Goal: Obtain resource: Download file/media

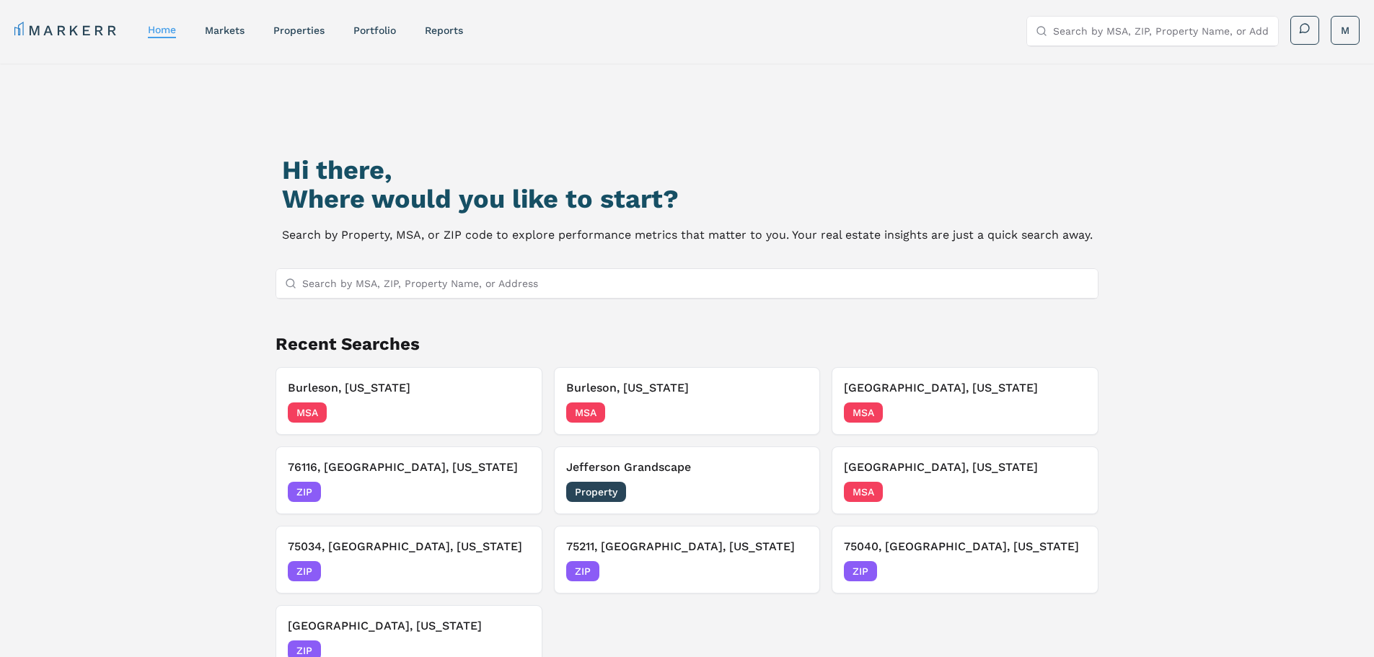
click at [497, 289] on input "Search by MSA, ZIP, Property Name, or Address" at bounding box center [696, 283] width 788 height 29
click at [239, 27] on link "markets" at bounding box center [225, 31] width 40 height 12
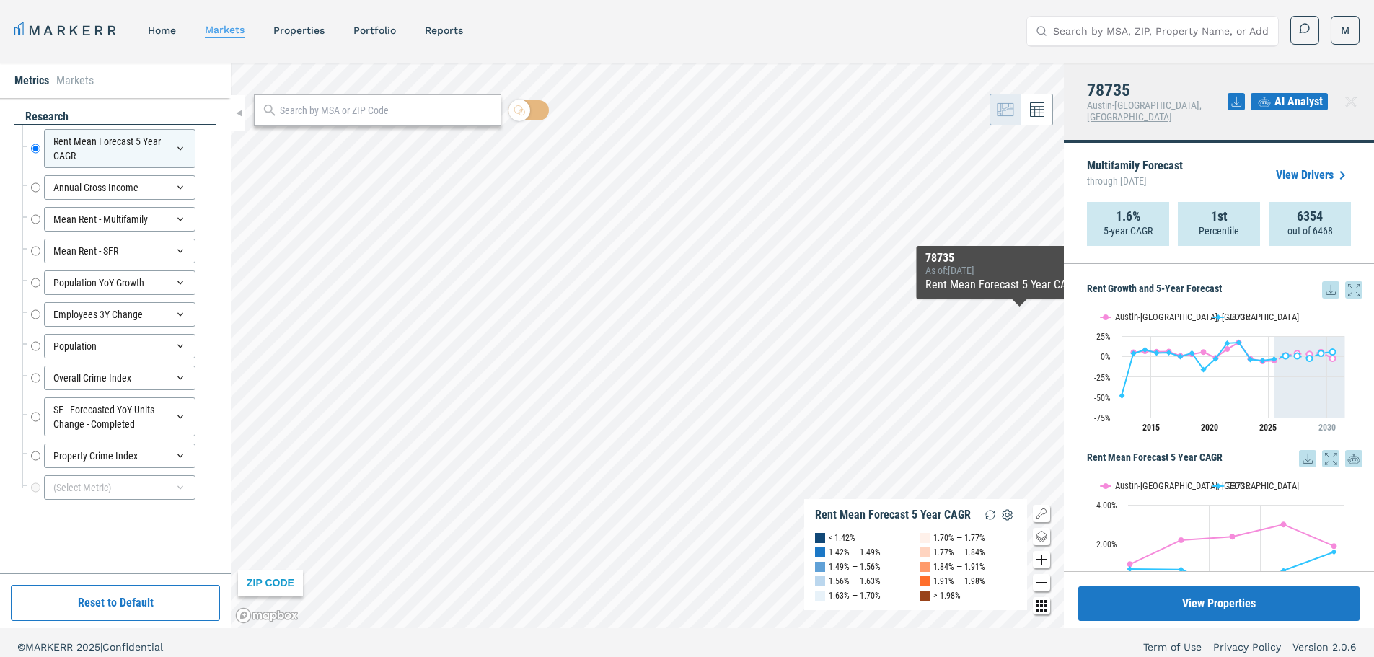
click at [1234, 205] on div "1st Percentile" at bounding box center [1219, 224] width 82 height 44
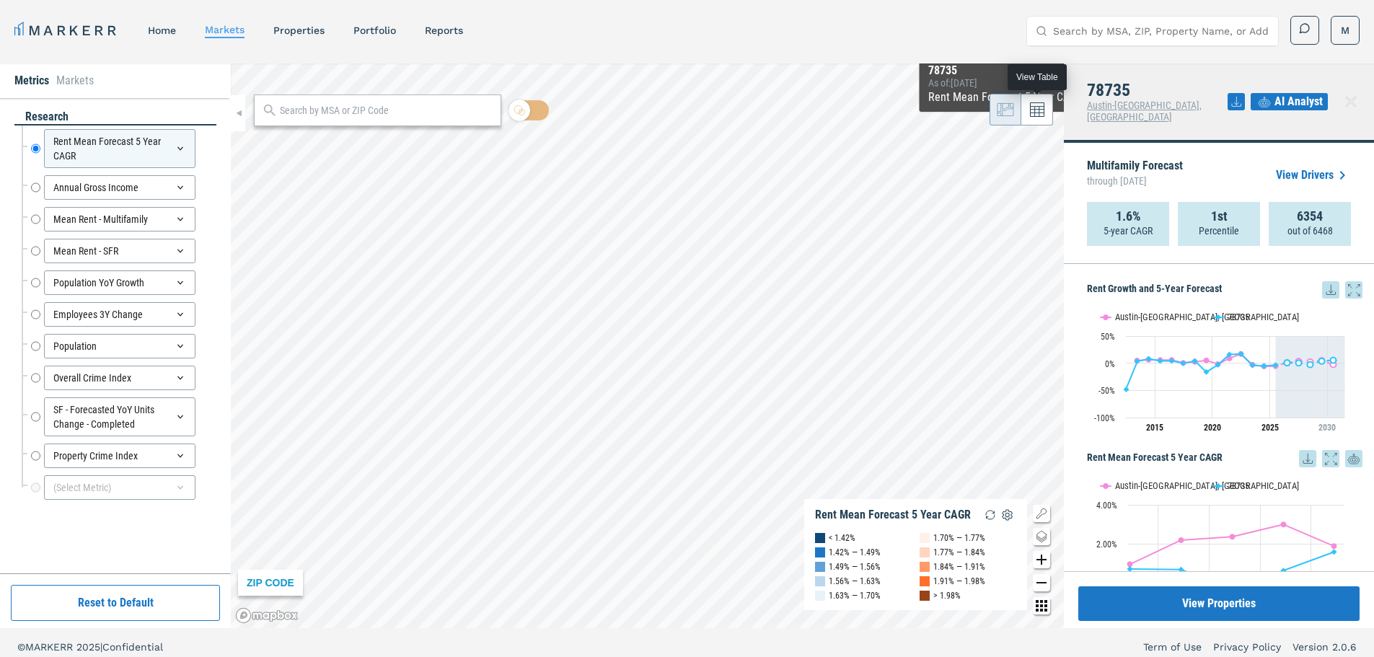
click at [1033, 110] on icon at bounding box center [1037, 109] width 14 height 14
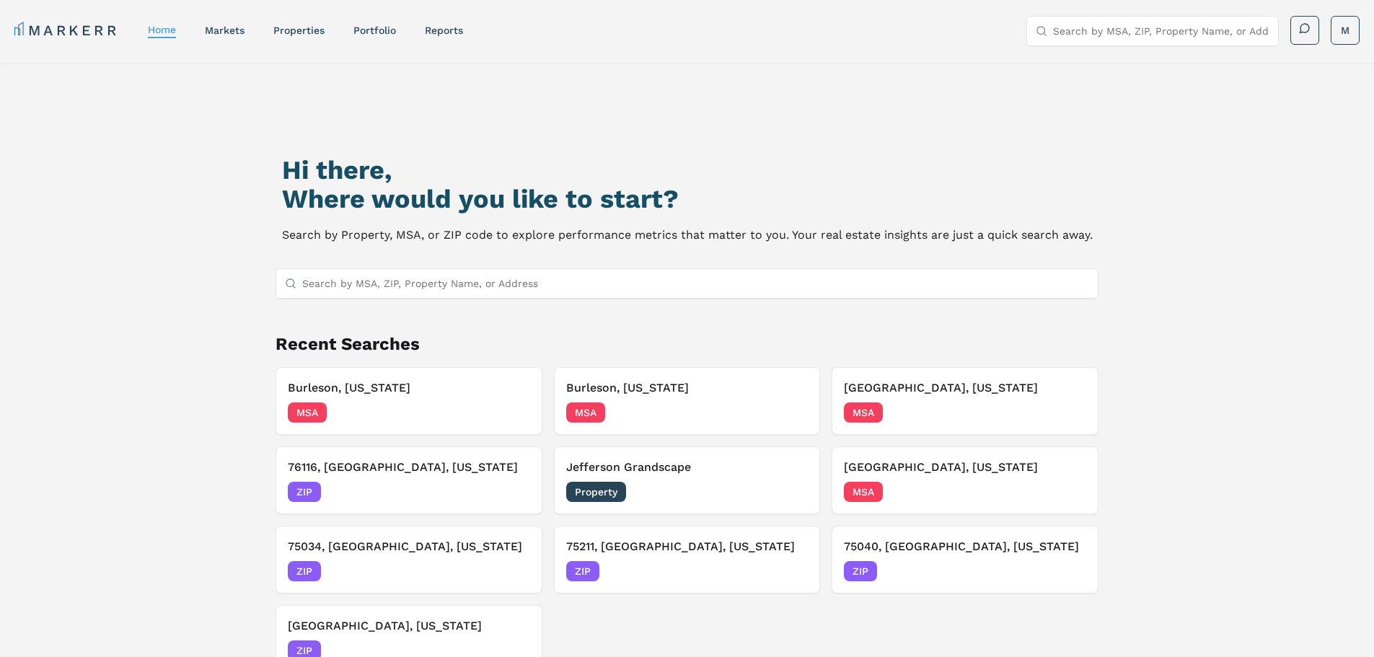
click at [225, 45] on div "MARKERR home markets properties Portfolio reports Search by MSA, ZIP, Property …" at bounding box center [686, 31] width 1345 height 30
click at [227, 36] on div "markets" at bounding box center [225, 30] width 40 height 14
click at [231, 29] on link "markets" at bounding box center [225, 31] width 40 height 12
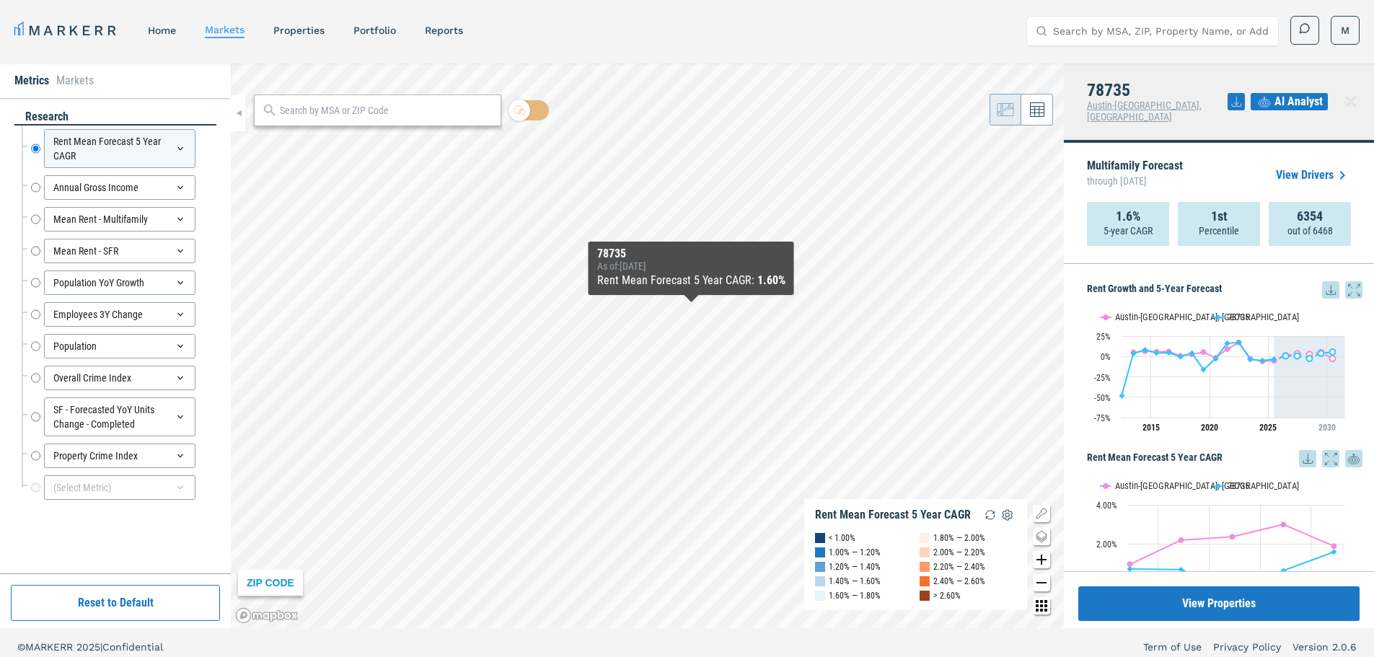
click at [1325, 167] on link "View Drivers" at bounding box center [1313, 175] width 75 height 17
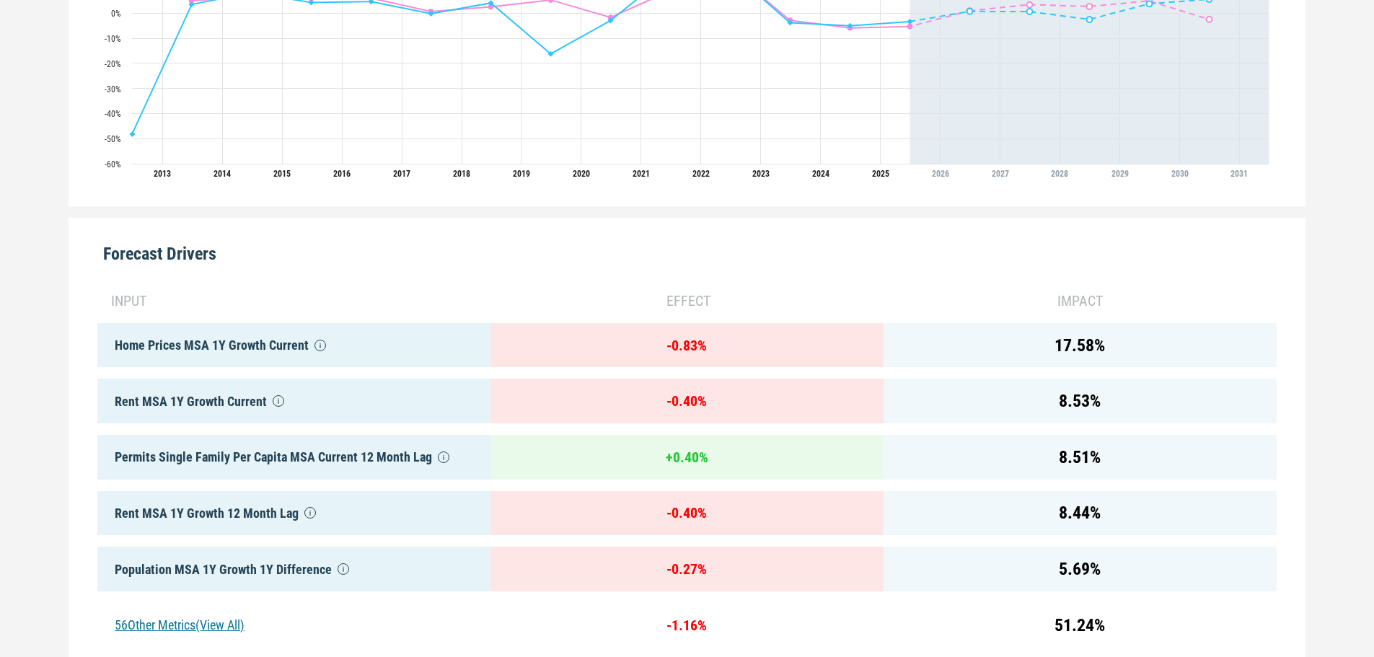
scroll to position [675, 0]
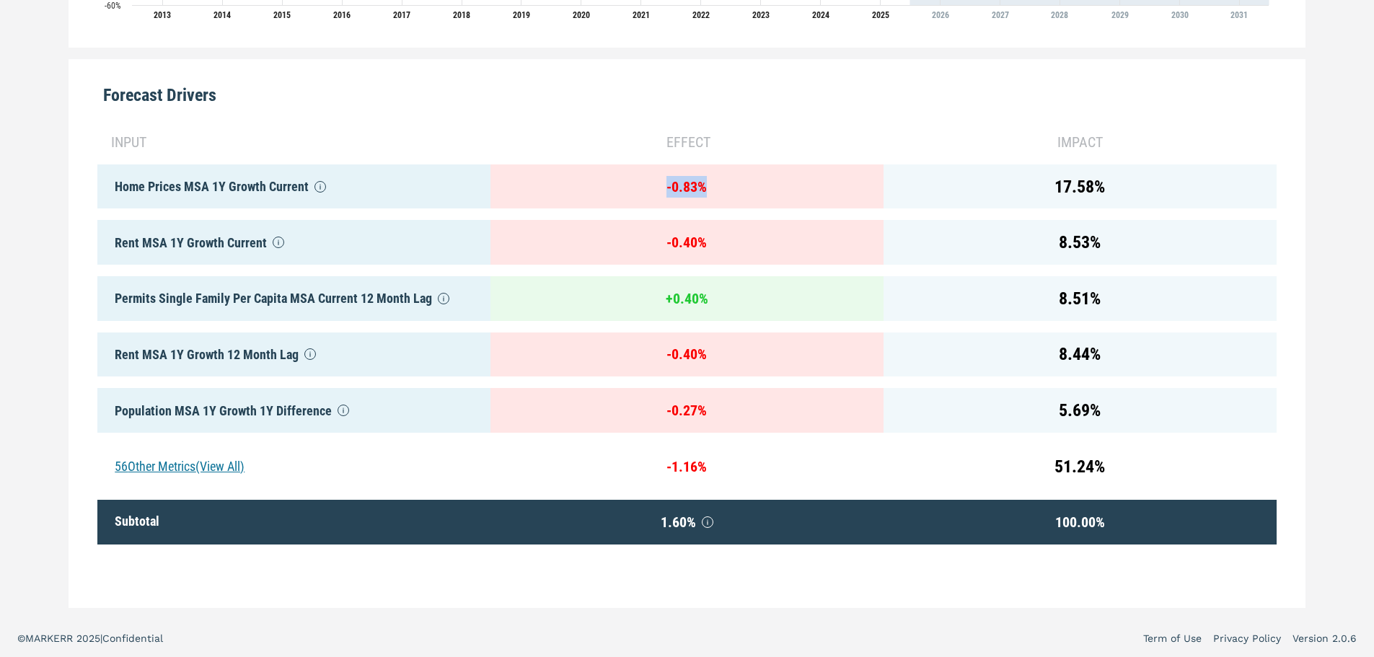
click at [725, 199] on div "input effect impact Home Prices MSA 1Y Growth Current - 0.83 % 17.58 % Rent MSA…" at bounding box center [687, 356] width 1180 height 472
click at [223, 454] on div "56 Other Metrics (View All)" at bounding box center [293, 466] width 393 height 45
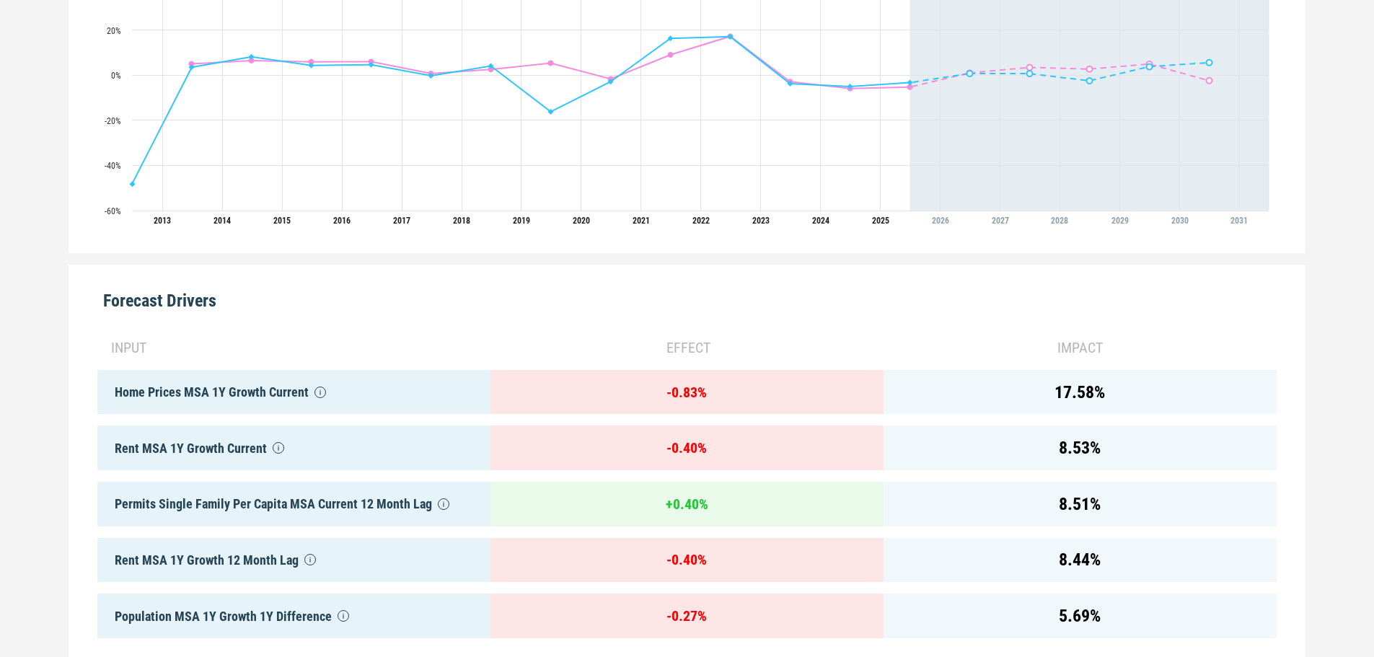
scroll to position [97, 0]
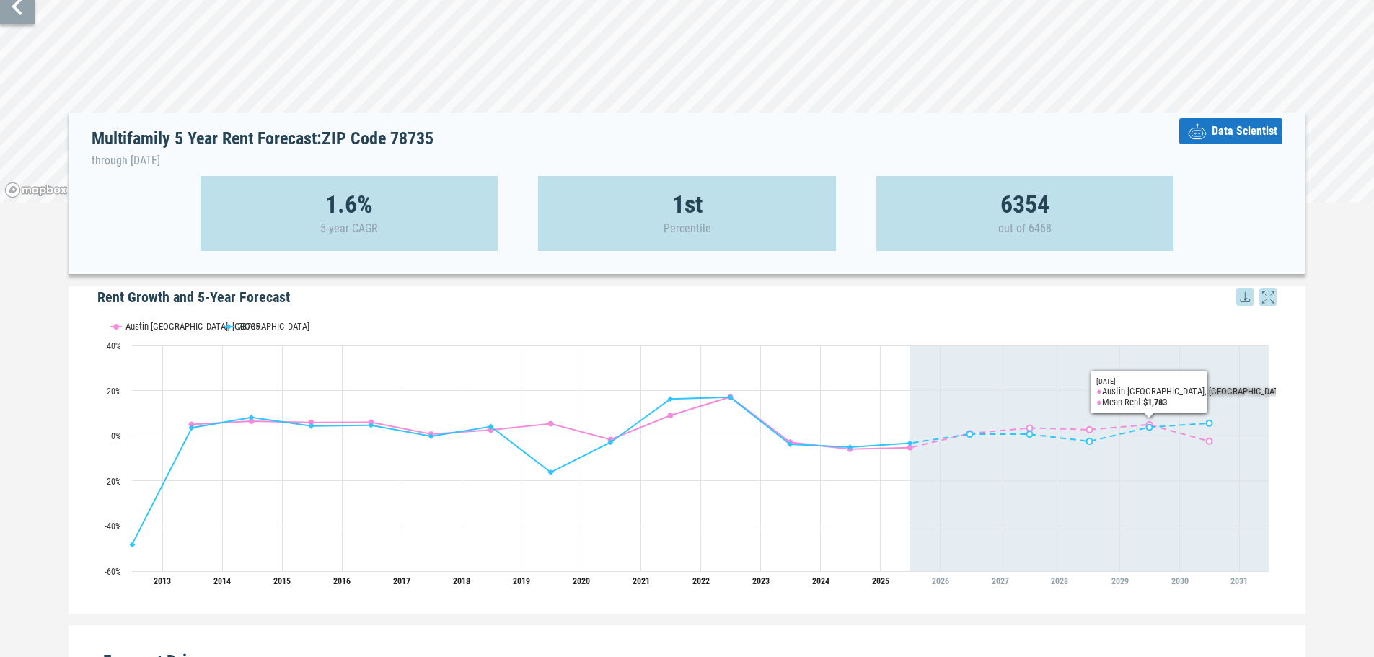
click at [1226, 128] on span "Data Scientist" at bounding box center [1245, 131] width 66 height 17
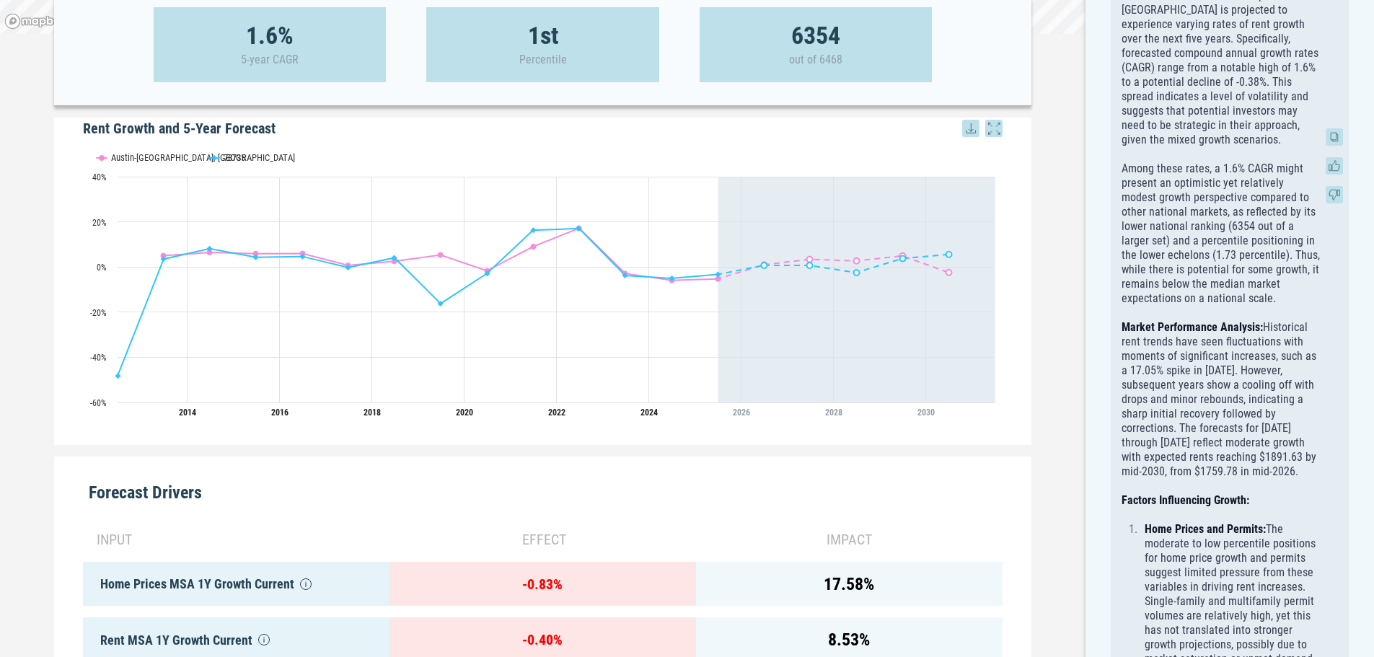
scroll to position [0, 0]
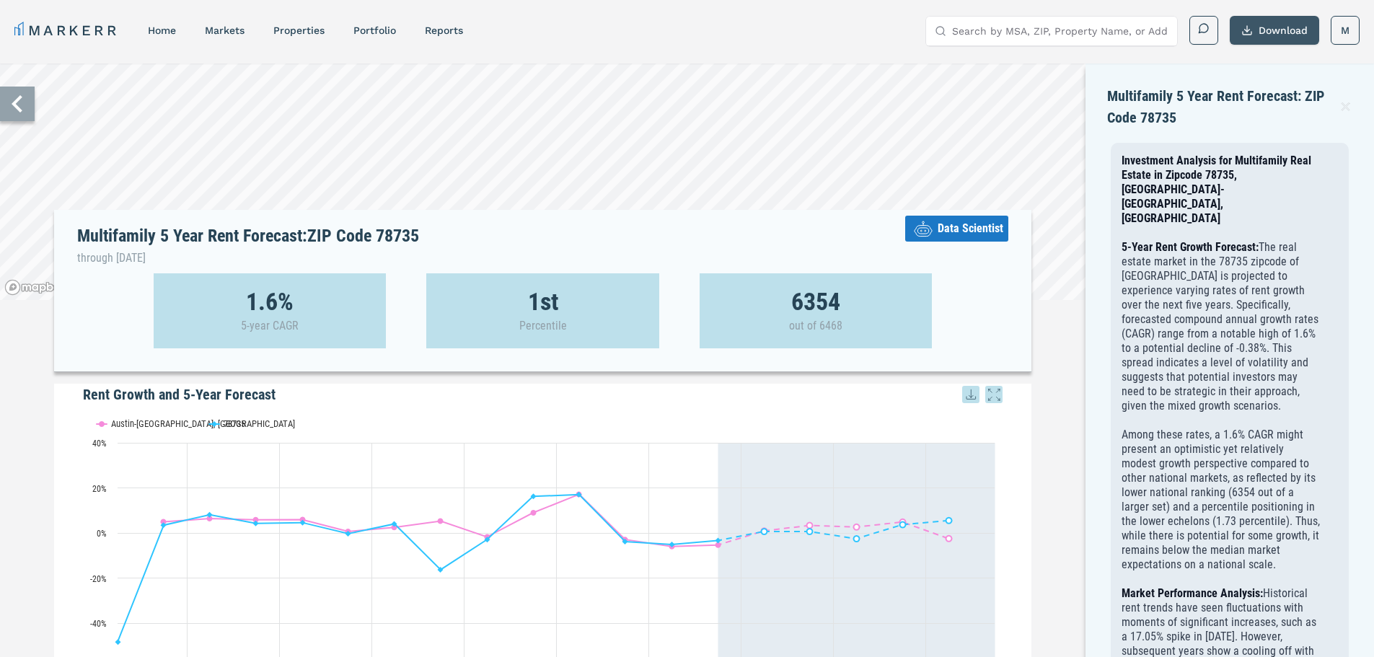
click at [1260, 25] on button "Download" at bounding box center [1274, 30] width 89 height 29
click at [1257, 102] on div "Download as PDF" at bounding box center [1257, 96] width 83 height 14
click at [1262, 65] on div "Download as PNG" at bounding box center [1257, 63] width 83 height 14
